Goal: Information Seeking & Learning: Learn about a topic

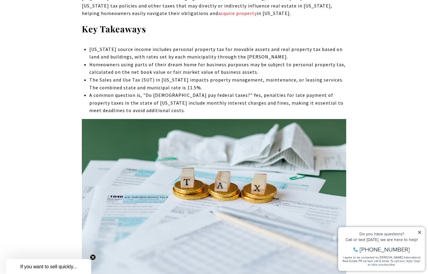
scroll to position [311, 0]
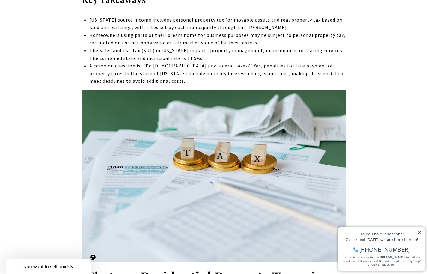
click at [137, 50] on li "The Sales and Use Tax (SUT) in [US_STATE] impacts property management, maintena…" at bounding box center [217, 54] width 257 height 15
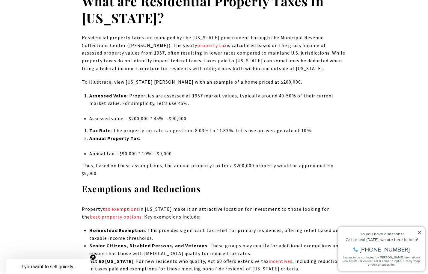
scroll to position [602, 0]
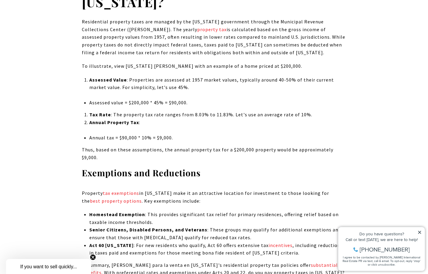
click at [164, 103] on li "Assessed value = $200,000 * 45% = $90,000." at bounding box center [217, 103] width 257 height 8
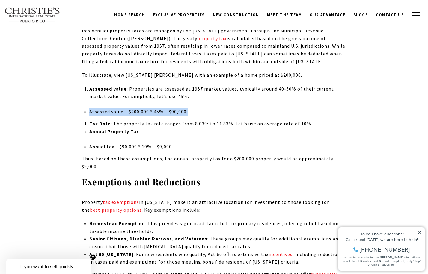
scroll to position [592, 0]
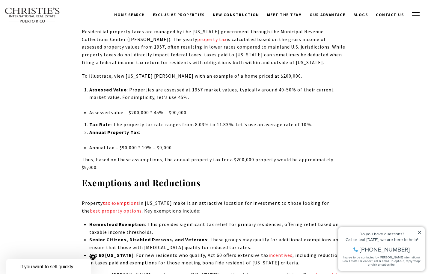
click at [112, 44] on p "Residential property taxes are managed by the [US_STATE] government through the…" at bounding box center [214, 47] width 264 height 38
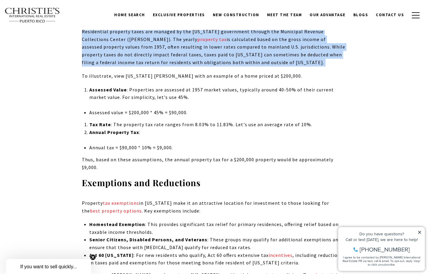
click at [112, 44] on p "Residential property taxes are managed by the [US_STATE] government through the…" at bounding box center [214, 47] width 264 height 38
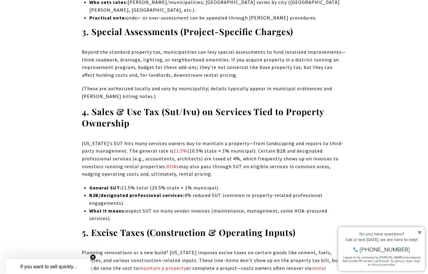
scroll to position [1178, 0]
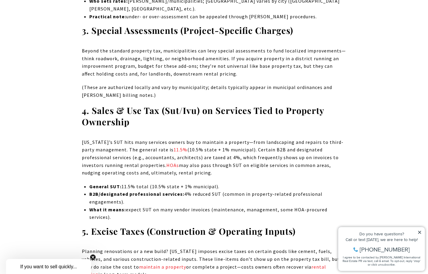
click at [132, 183] on p "General SUT: 11.5% total (10.5% state + 1% municipal)." at bounding box center [217, 187] width 257 height 8
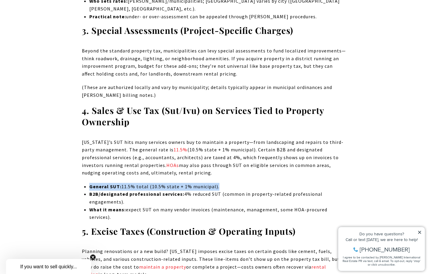
click at [132, 183] on p "General SUT: 11.5% total (10.5% state + 1% municipal)." at bounding box center [217, 187] width 257 height 8
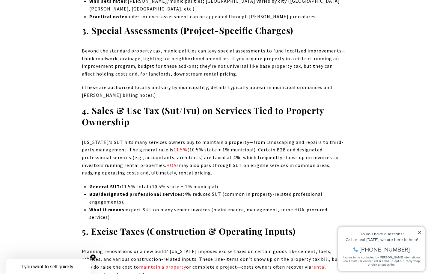
click at [138, 191] on strong "B2B/designated professional services:" at bounding box center [136, 194] width 95 height 6
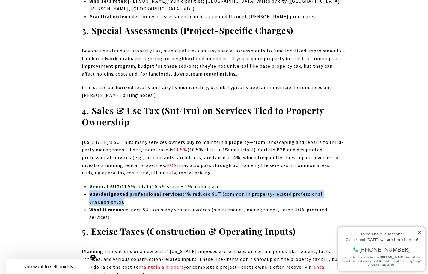
click at [138, 191] on strong "B2B/designated professional services:" at bounding box center [136, 194] width 95 height 6
click at [137, 191] on strong "B2B/designated professional services:" at bounding box center [136, 194] width 95 height 6
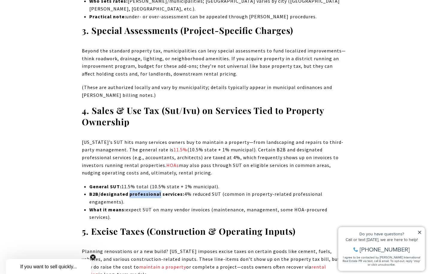
click at [137, 191] on strong "B2B/designated professional services:" at bounding box center [136, 194] width 95 height 6
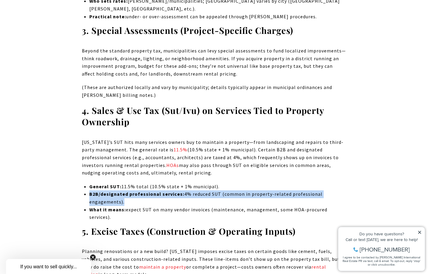
click at [137, 191] on strong "B2B/designated professional services:" at bounding box center [136, 194] width 95 height 6
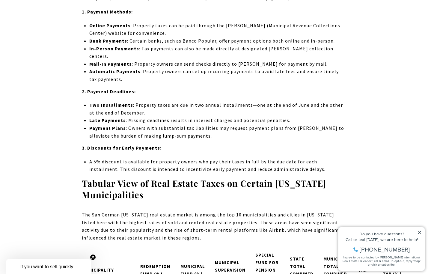
click at [97, 177] on strong "Tabular View of Real Estate Taxes on Certain [US_STATE] Municipalities" at bounding box center [204, 188] width 244 height 23
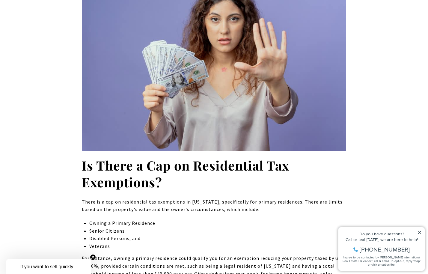
scroll to position [3678, 0]
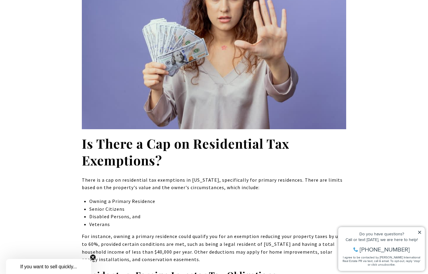
click at [418, 234] on icon at bounding box center [420, 232] width 4 height 4
drag, startPoint x: 419, startPoint y: 235, endPoint x: 417, endPoint y: 233, distance: 3.4
click at [419, 235] on div "Do you have questions?" at bounding box center [381, 234] width 80 height 4
click at [419, 232] on icon at bounding box center [419, 232] width 3 height 3
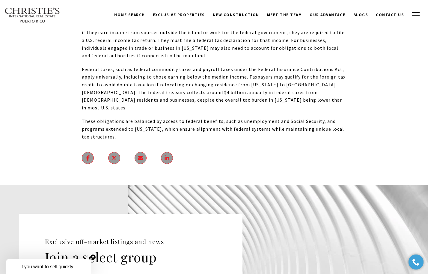
scroll to position [7292, 0]
